Goal: Task Accomplishment & Management: Manage account settings

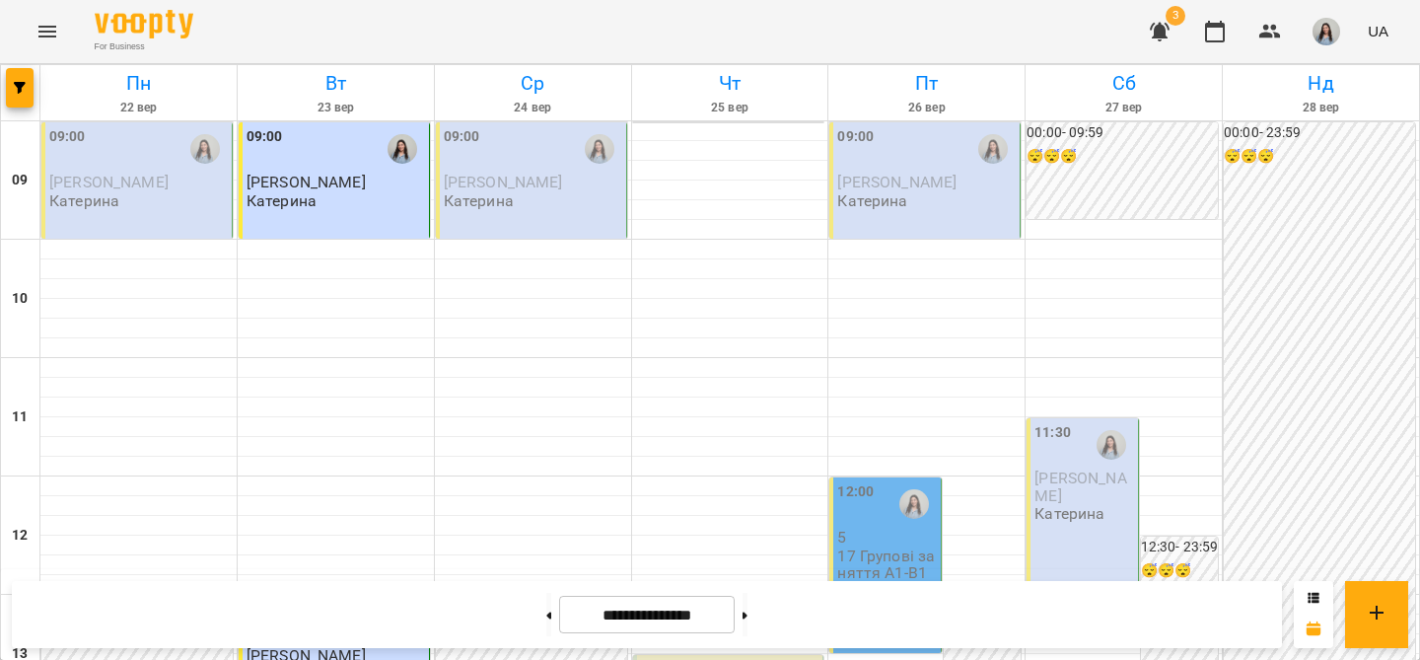
click at [141, 214] on div "09:00 [PERSON_NAME] [PERSON_NAME]" at bounding box center [136, 180] width 191 height 116
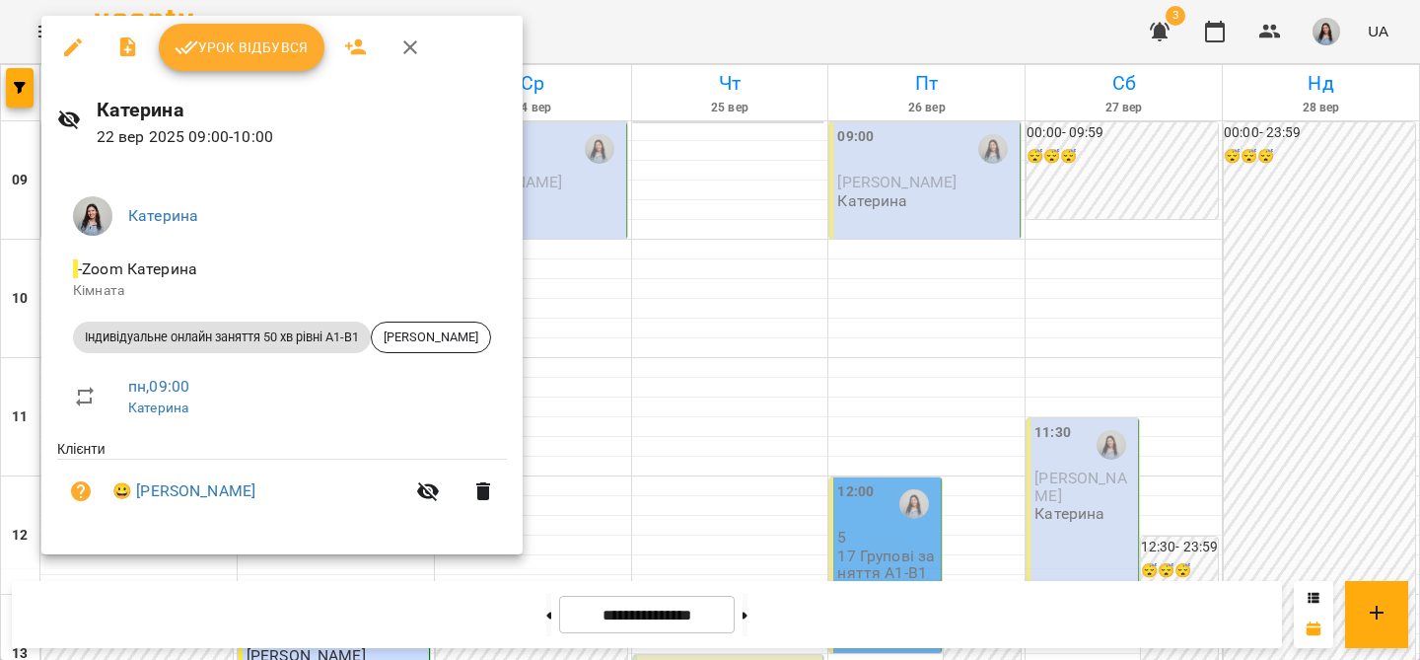
click at [273, 45] on span "Урок відбувся" at bounding box center [242, 47] width 134 height 24
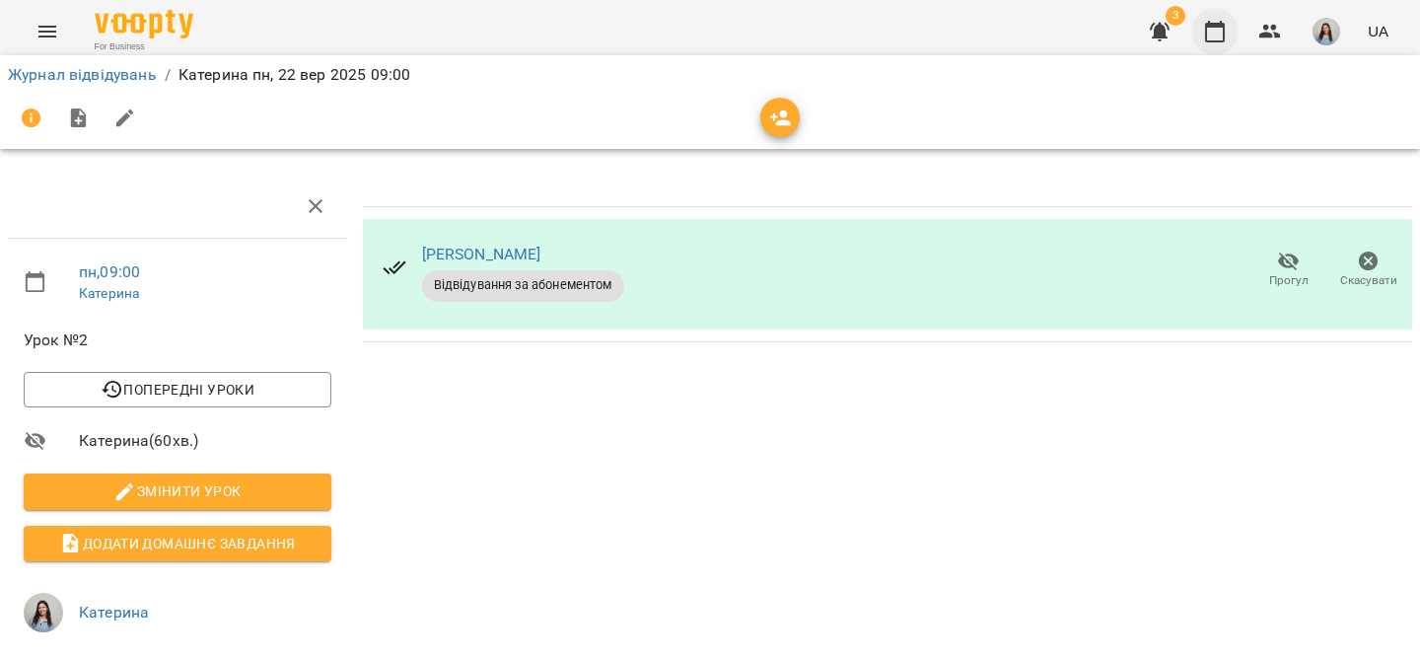
click at [1216, 45] on button "button" at bounding box center [1214, 31] width 47 height 47
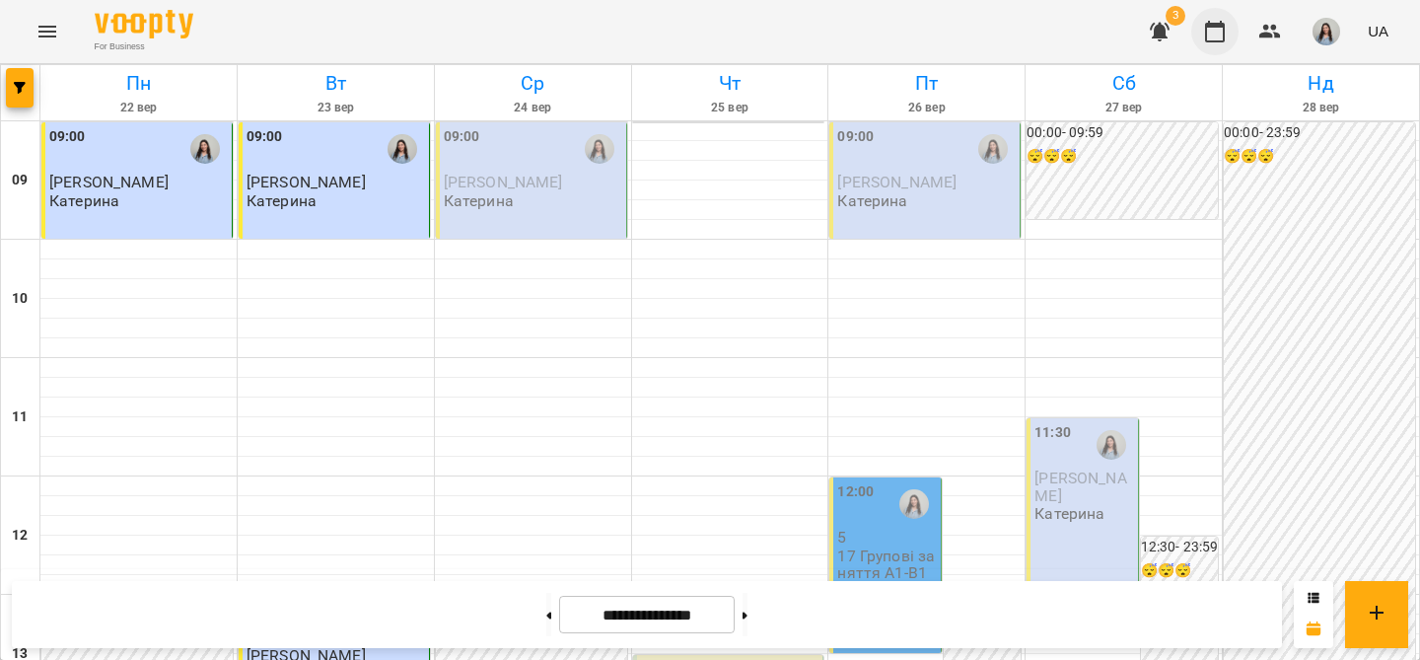
click at [1215, 18] on button "button" at bounding box center [1214, 31] width 47 height 47
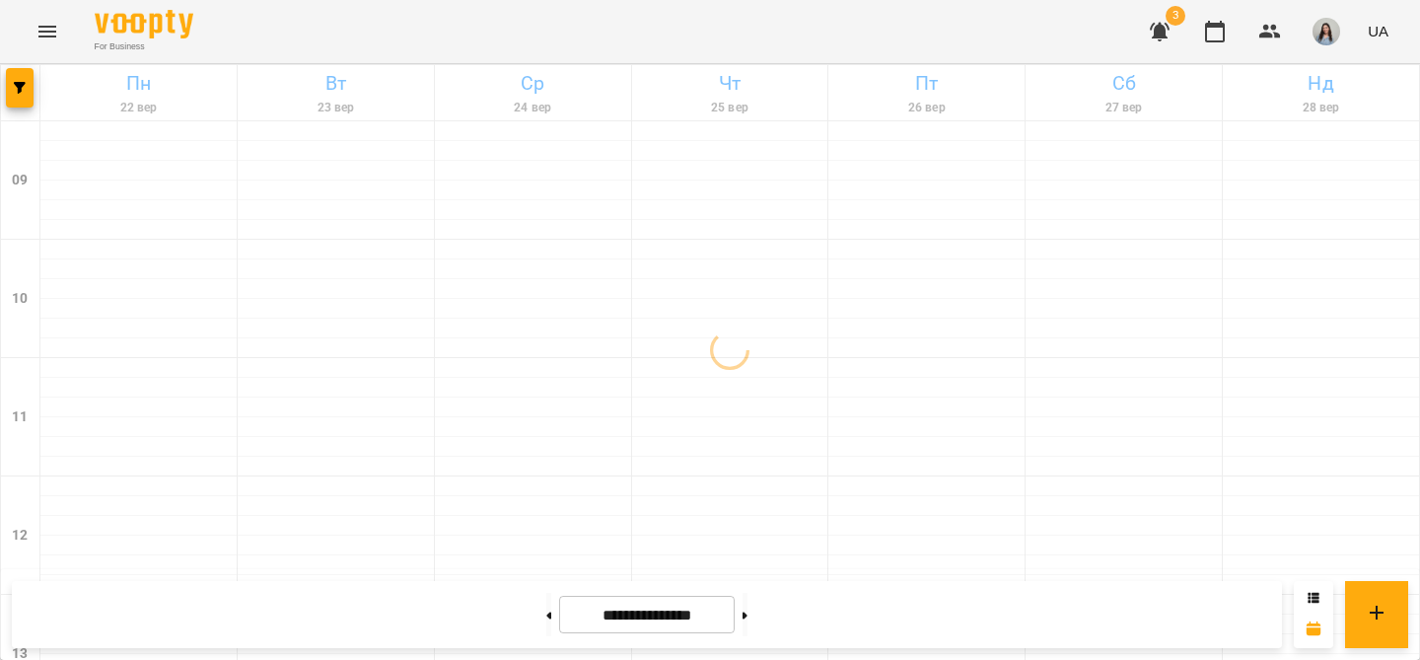
click at [1323, 39] on img "button" at bounding box center [1326, 32] width 28 height 28
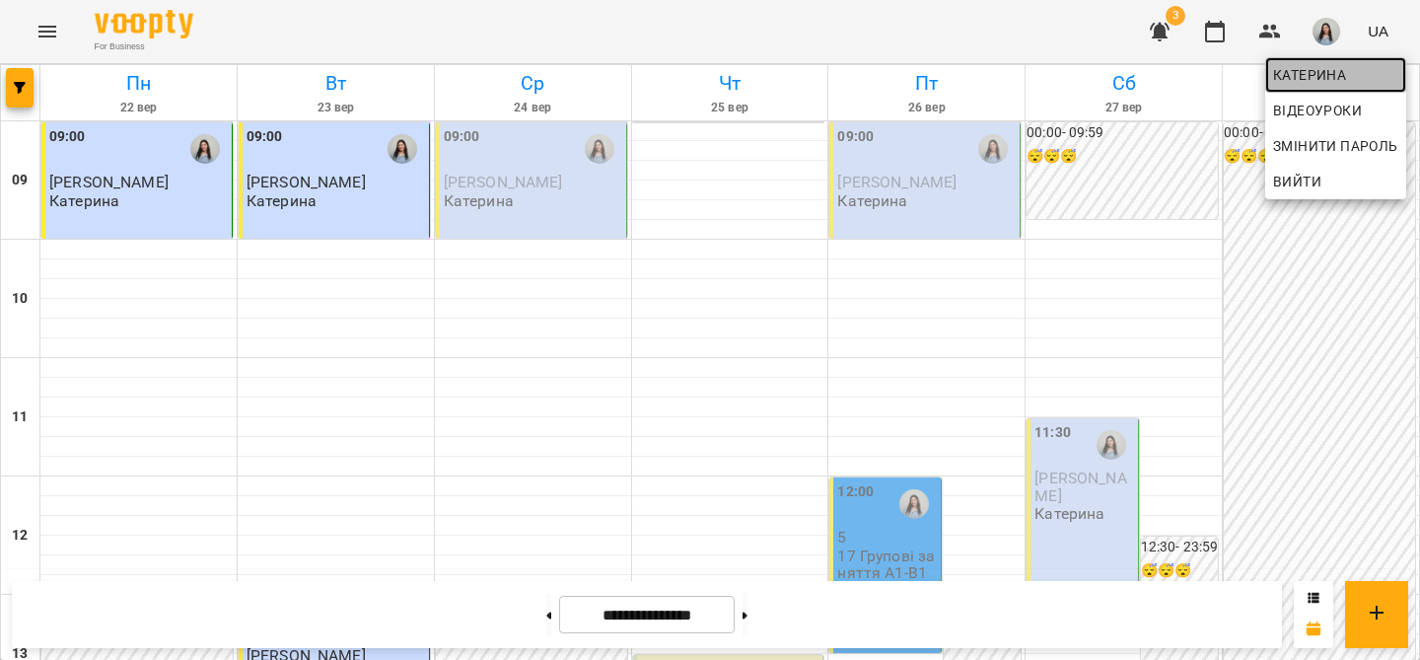
click at [1309, 79] on span "Катерина" at bounding box center [1335, 75] width 125 height 24
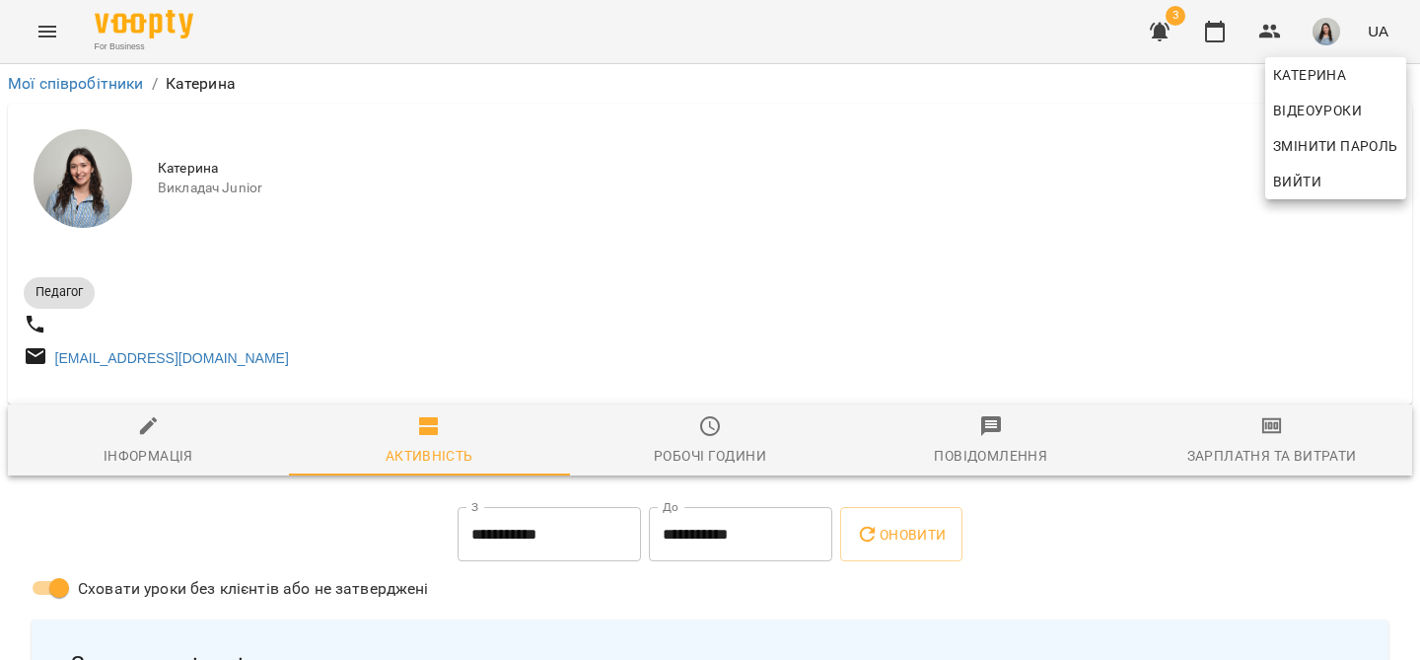
click at [716, 189] on div at bounding box center [710, 330] width 1420 height 660
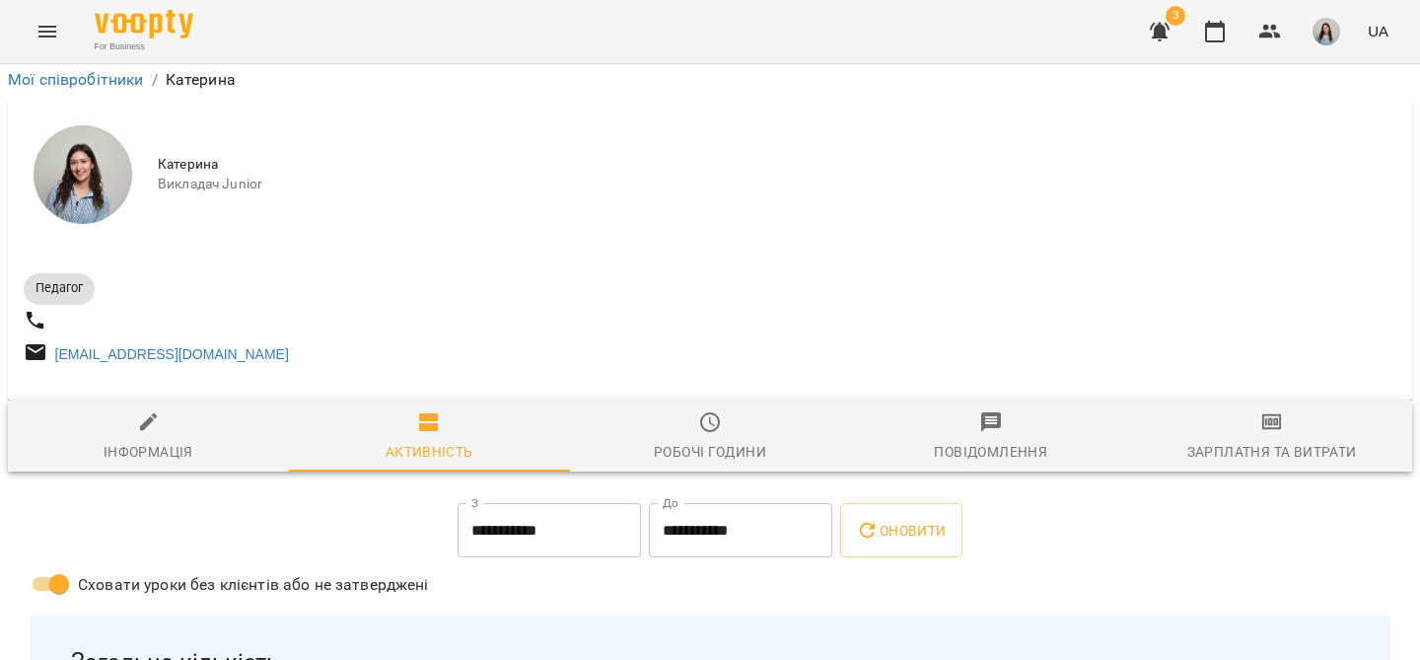
scroll to position [498, 0]
